Goal: Navigation & Orientation: Find specific page/section

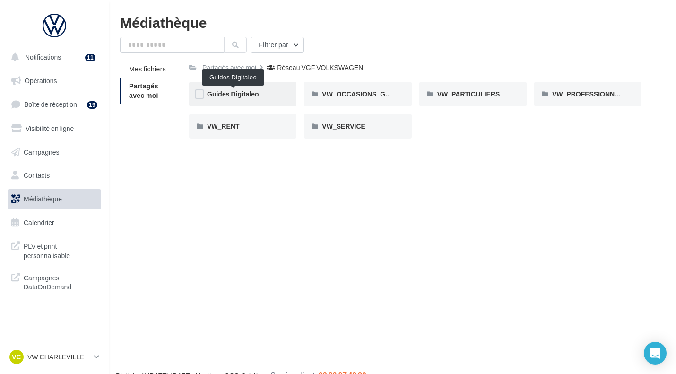
click at [253, 95] on span "Guides Digitaleo" at bounding box center [233, 94] width 52 height 8
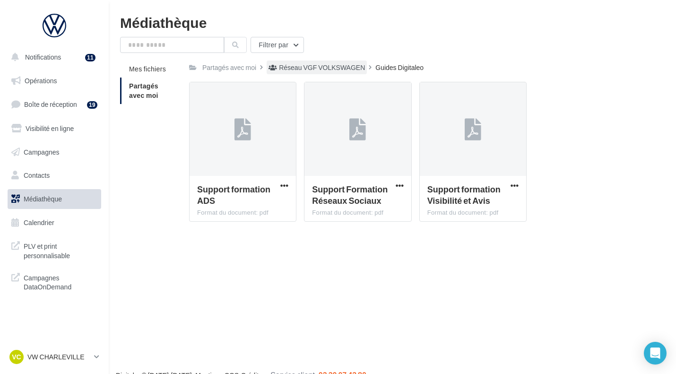
click at [329, 70] on div "Réseau VGF VOLKSWAGEN" at bounding box center [322, 67] width 86 height 9
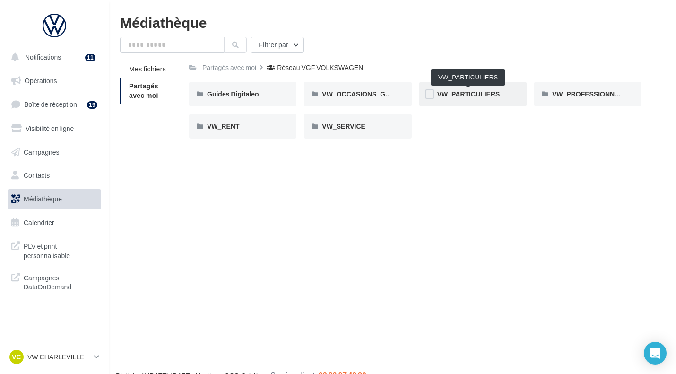
click at [489, 96] on span "VW_PARTICULIERS" at bounding box center [468, 94] width 63 height 8
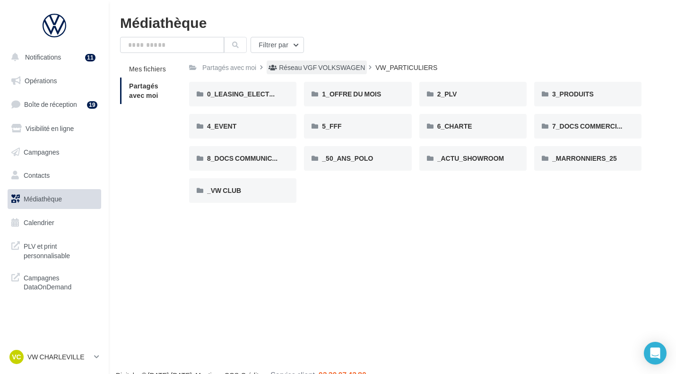
click at [352, 69] on div "Réseau VGF VOLKSWAGEN" at bounding box center [322, 67] width 86 height 9
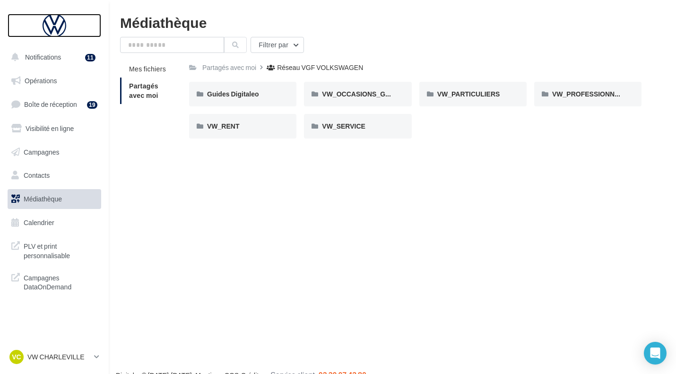
click at [54, 21] on div at bounding box center [55, 26] width 76 height 24
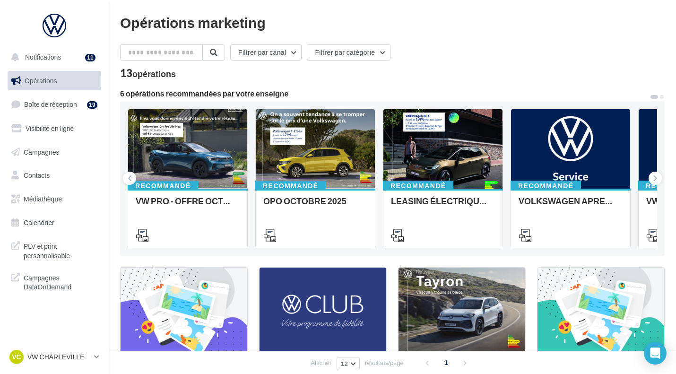
click at [59, 373] on html "Notifications 11 Opérations Boîte de réception 19 Visibilité en ligne Campagnes…" at bounding box center [338, 187] width 676 height 374
